Goal: Feedback & Contribution: Submit feedback/report problem

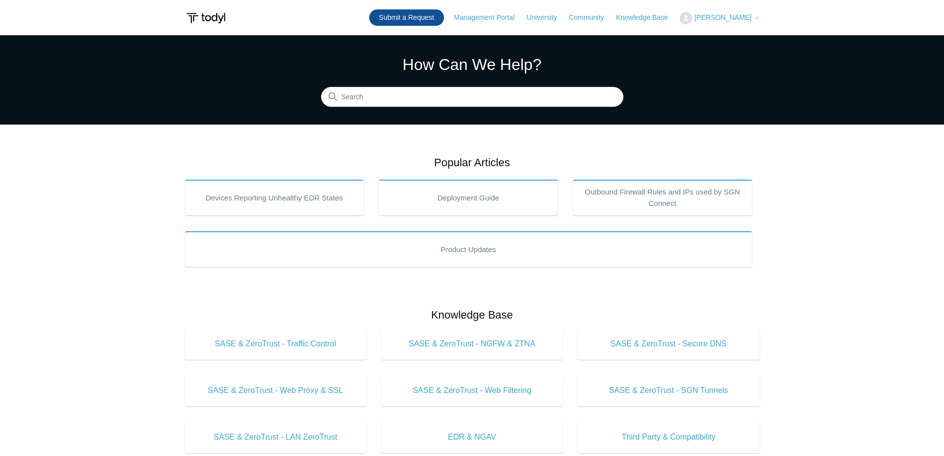
click at [403, 15] on link "Submit a Request" at bounding box center [406, 17] width 75 height 16
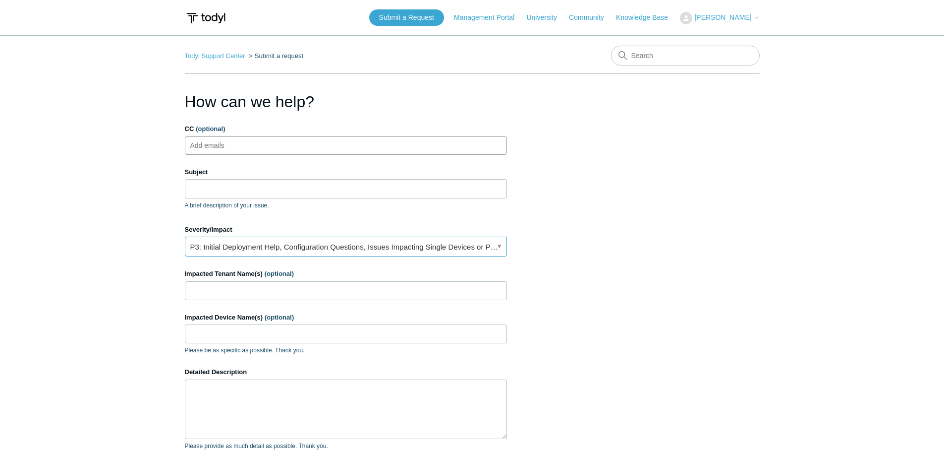
click at [246, 245] on link "P3: Initial Deployment Help, Configuration Questions, Issues Impacting Single D…" at bounding box center [346, 246] width 322 height 20
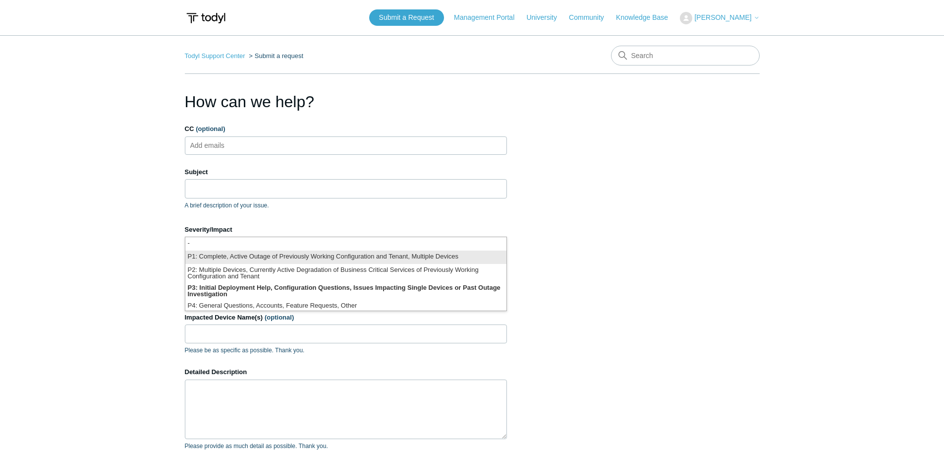
click at [239, 259] on li "P1: Complete, Active Outage of Previously Working Configuration and Tenant, Mul…" at bounding box center [345, 256] width 321 height 13
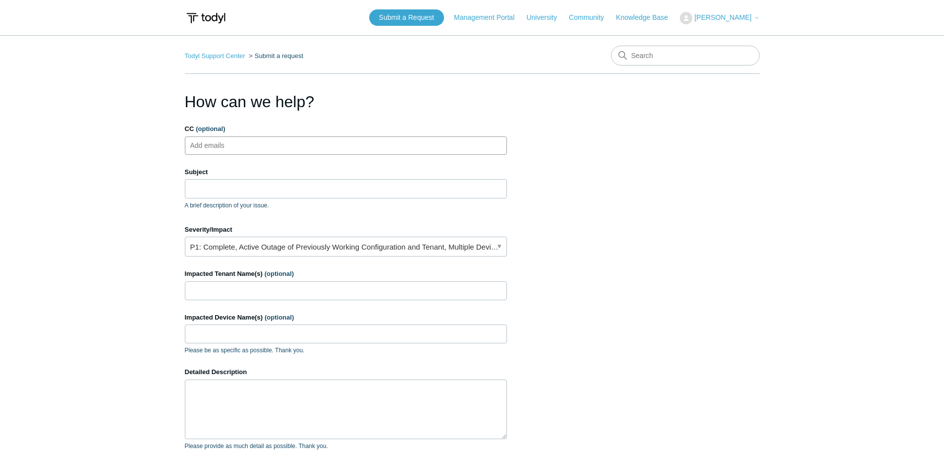
click at [262, 143] on ul "Add emails" at bounding box center [346, 145] width 322 height 18
type input "techs@compuconnect.it"
click at [301, 186] on input "Subject" at bounding box center [346, 188] width 322 height 19
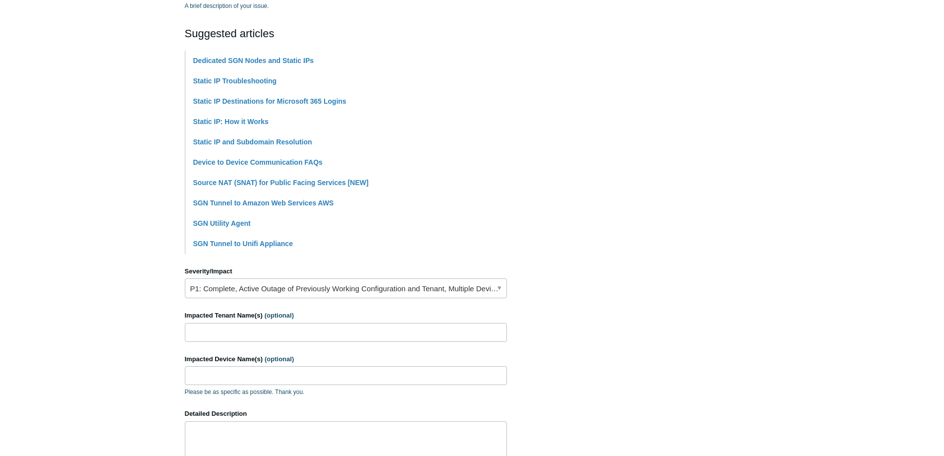
scroll to position [248, 0]
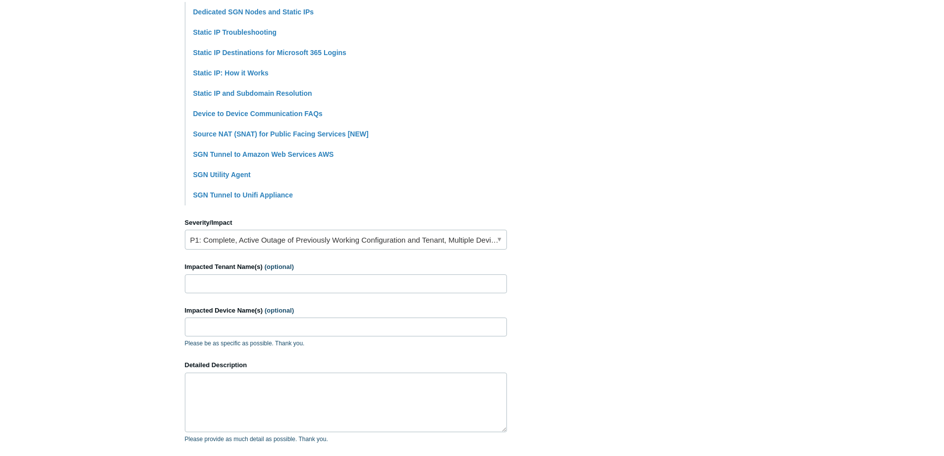
type input "SGN Static and Non-Static Connections Flagging / Disconnecting"
click at [247, 291] on input "Impacted Tenant Name(s) (optional)" at bounding box center [346, 283] width 322 height 19
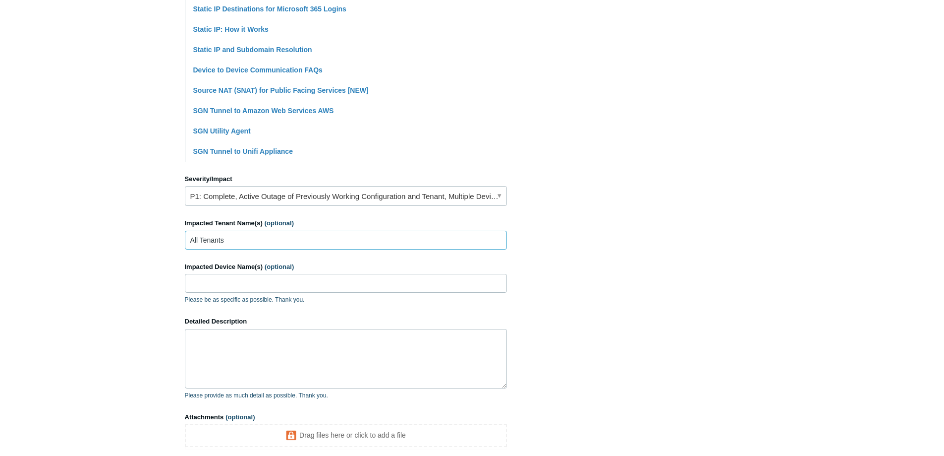
scroll to position [397, 0]
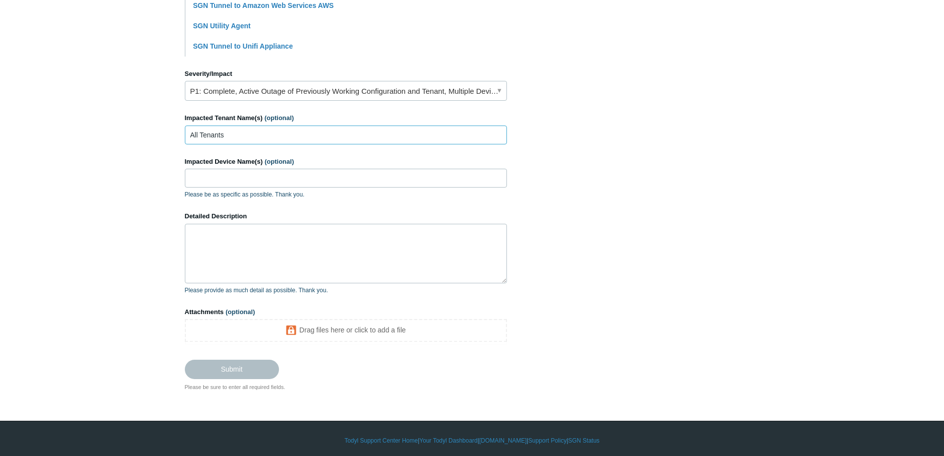
type input "All Tenants"
click at [273, 179] on input "Impacted Device Name(s) (optional)" at bounding box center [346, 178] width 322 height 19
type input "All Devices"
click at [259, 265] on textarea "Detailed Description" at bounding box center [346, 253] width 322 height 59
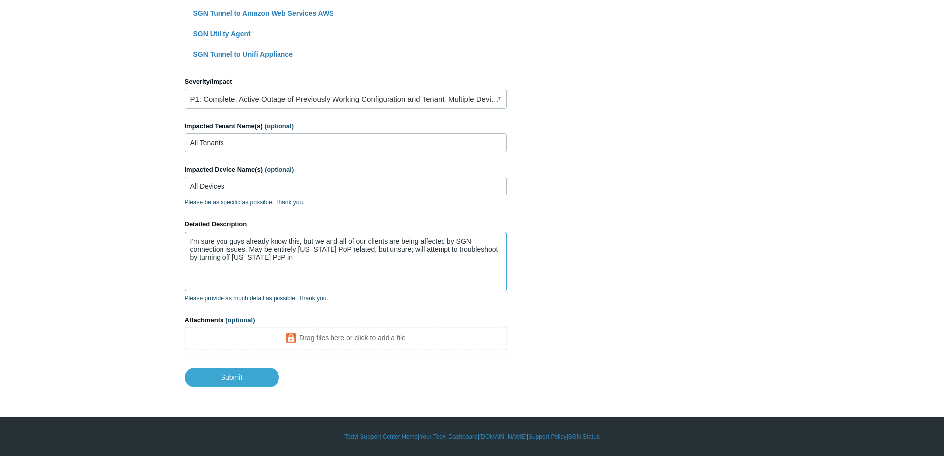
click at [428, 283] on textarea "I'm sure you guys already know this, but we and all of our clients are being af…" at bounding box center [346, 261] width 322 height 59
click at [338, 264] on textarea "I'm sure you guys already know this, but we and all of our clients are being af…" at bounding box center [346, 261] width 322 height 59
type textarea "I'm sure you guys already know this, but we and all of our clients are being af…"
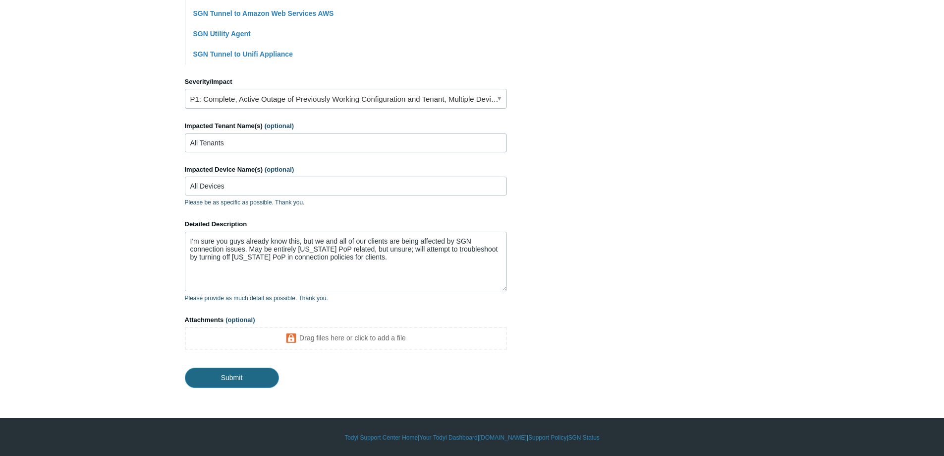
click at [236, 373] on input "Submit" at bounding box center [232, 377] width 94 height 20
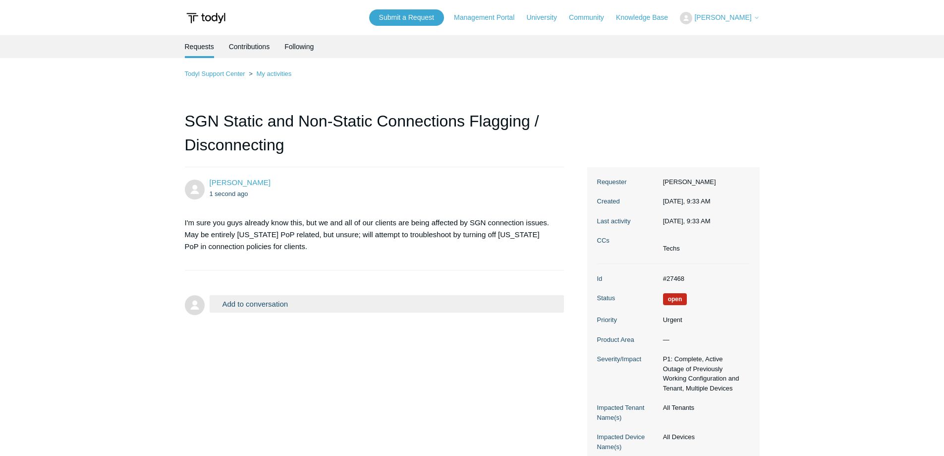
click at [141, 180] on main "Requests Contributions Following Todyl Support Center My activities SGN Static …" at bounding box center [472, 248] width 944 height 426
click at [110, 127] on main "Requests Contributions Following Todyl Support Center My activities SGN Static …" at bounding box center [472, 248] width 944 height 426
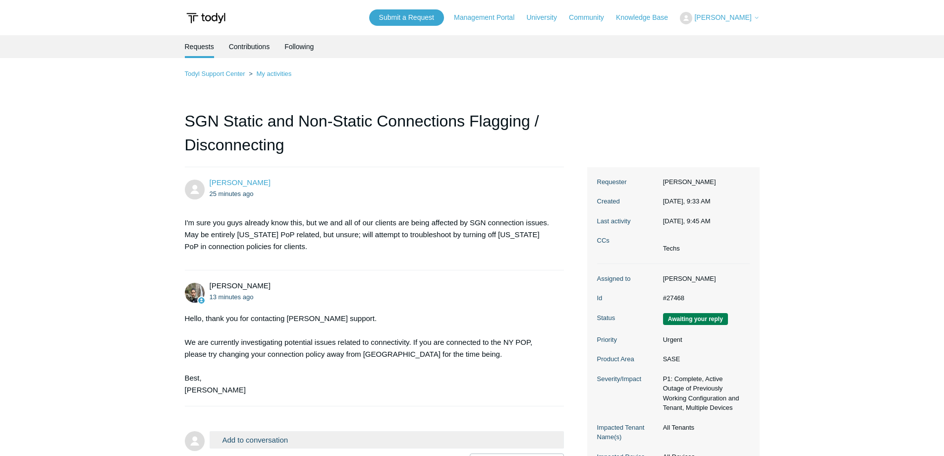
click at [110, 159] on main "Requests Contributions Following Todyl Support Center My activities SGN Static …" at bounding box center [472, 258] width 944 height 446
click at [111, 125] on main "Requests Contributions Following Todyl Support Center My activities SGN Static …" at bounding box center [472, 328] width 944 height 586
click at [143, 125] on main "Requests Contributions Following Todyl Support Center My activities SGN Static …" at bounding box center [472, 328] width 944 height 586
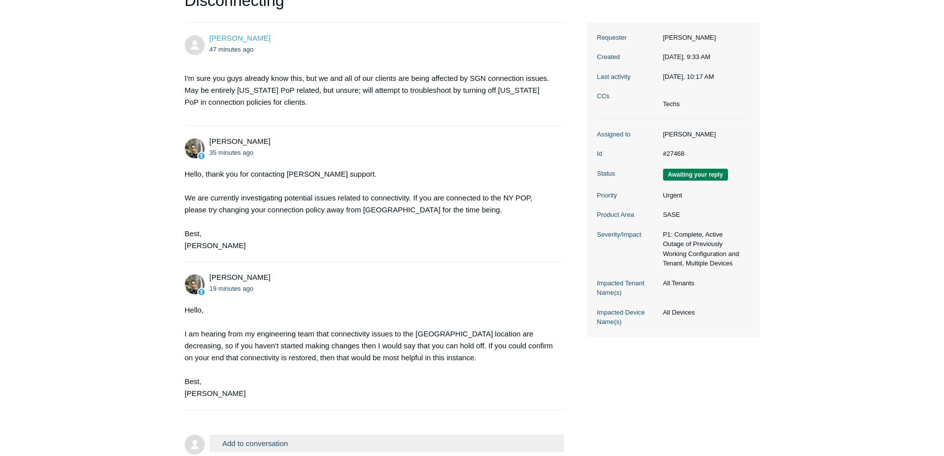
scroll to position [234, 0]
